Goal: Check status: Check status

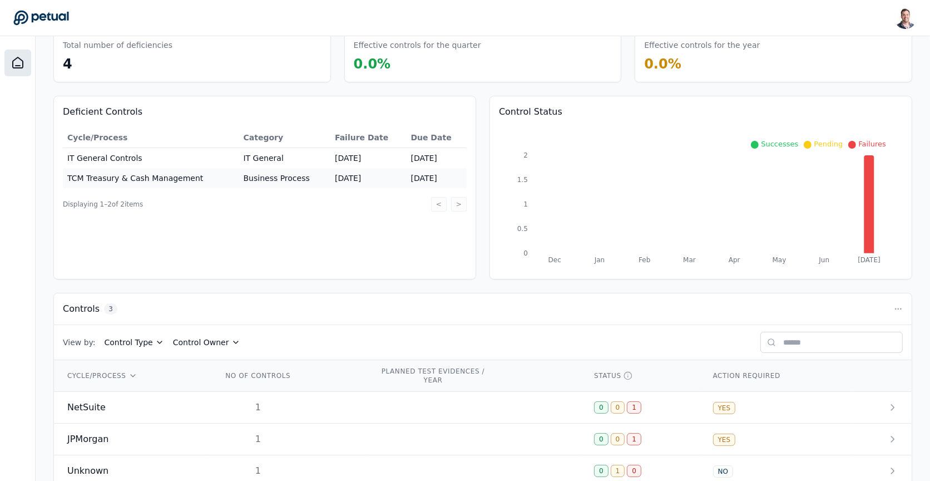
scroll to position [78, 0]
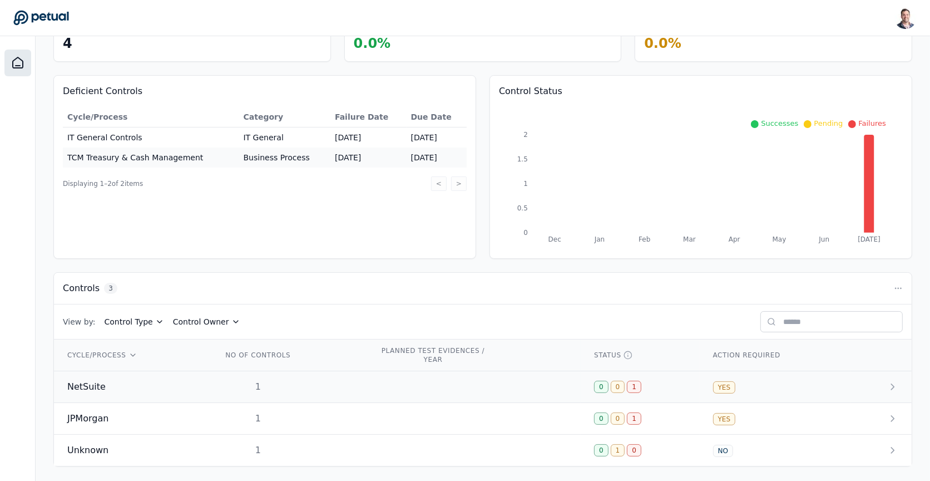
click at [344, 387] on td "1" at bounding box center [287, 387] width 157 height 32
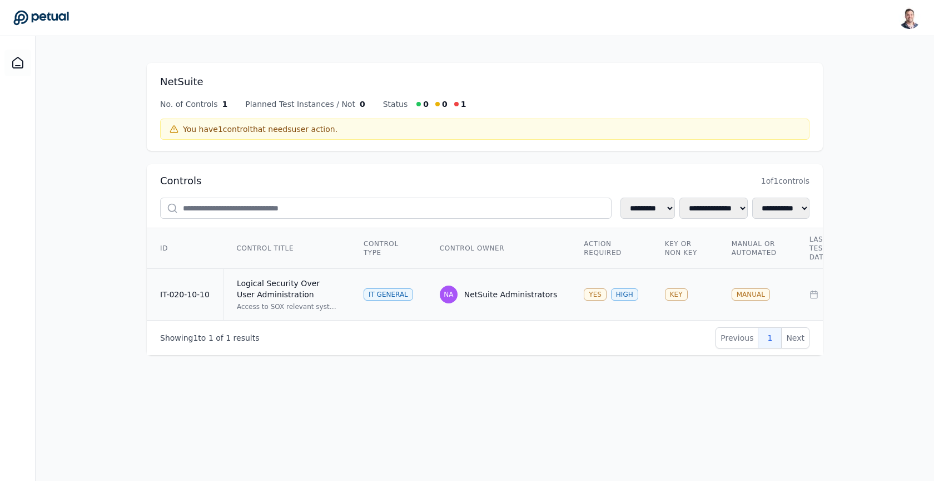
click at [319, 281] on div "Logical Security Over User Administration" at bounding box center [287, 289] width 100 height 22
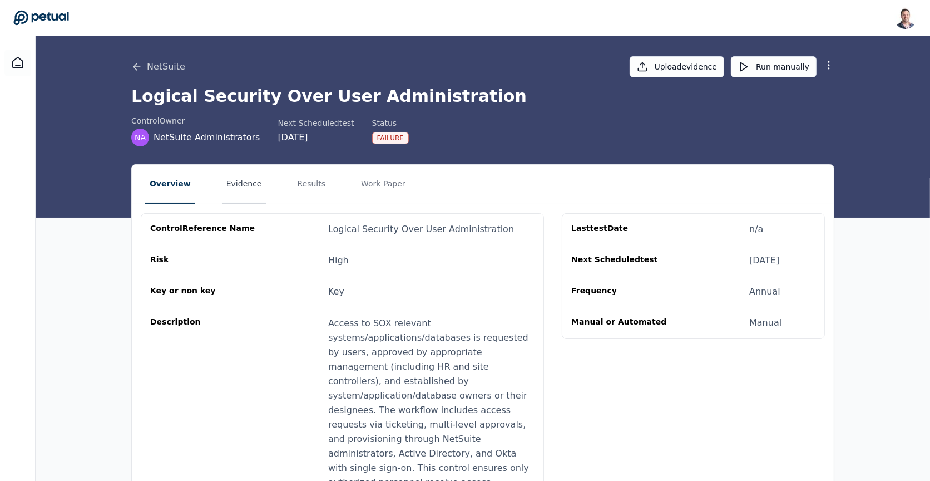
click at [227, 182] on button "Evidence" at bounding box center [244, 184] width 44 height 39
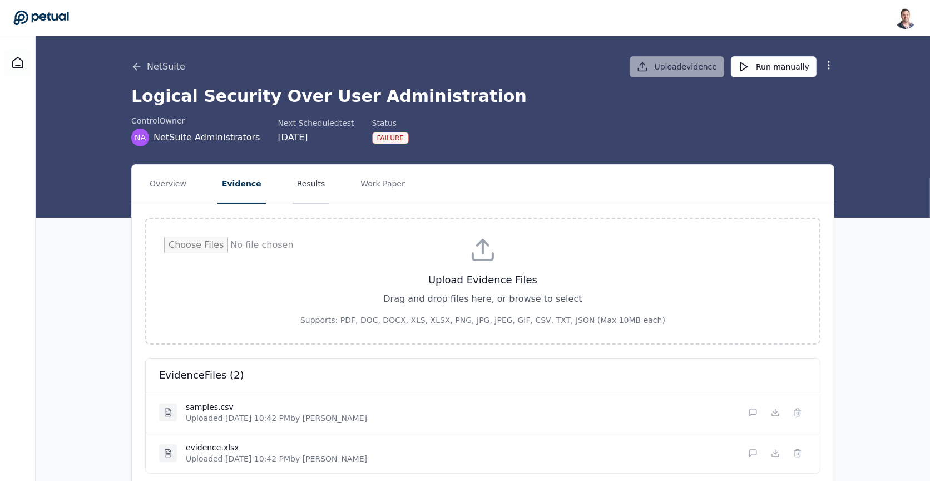
click at [303, 184] on button "Results" at bounding box center [311, 184] width 37 height 39
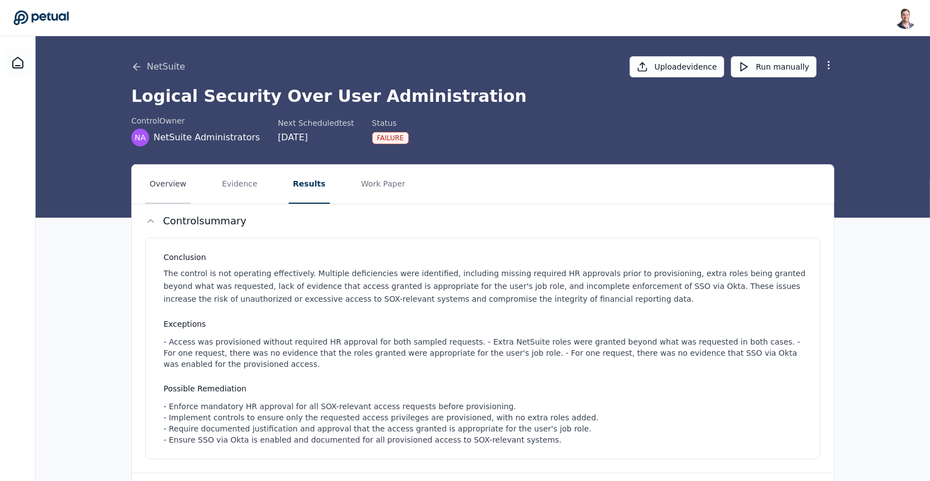
click at [172, 187] on button "Overview" at bounding box center [168, 184] width 46 height 39
